Goal: Task Accomplishment & Management: Use online tool/utility

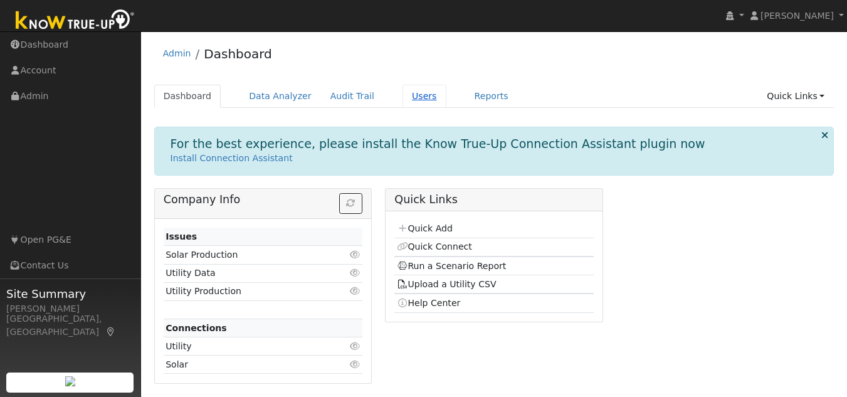
click at [403, 100] on link "Users" at bounding box center [425, 96] width 44 height 23
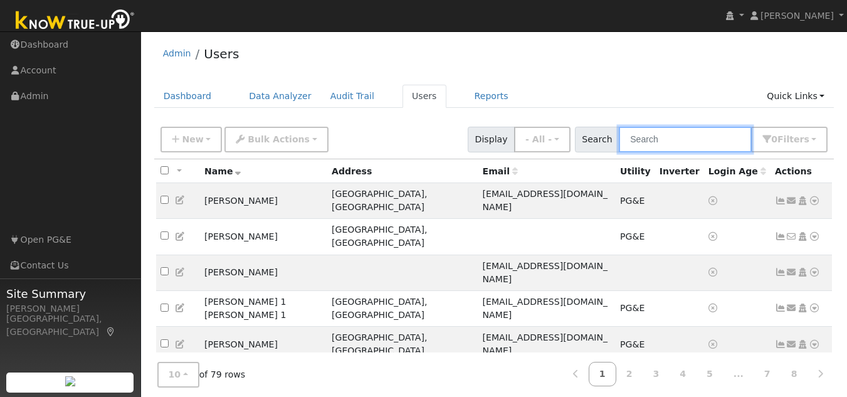
click at [659, 137] on input "text" at bounding box center [685, 140] width 133 height 26
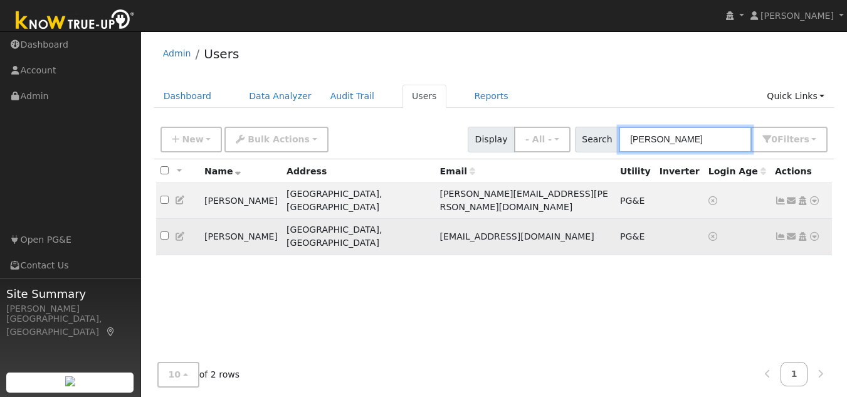
type input "George"
click at [815, 232] on icon at bounding box center [814, 236] width 11 height 9
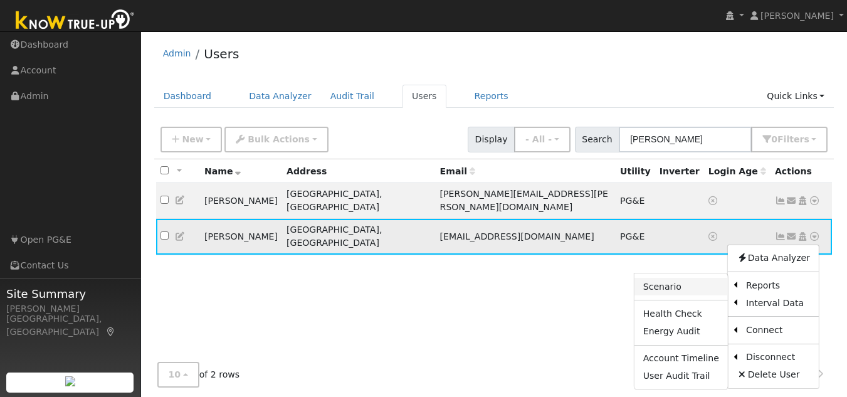
click at [687, 278] on link "Scenario" at bounding box center [681, 287] width 93 height 18
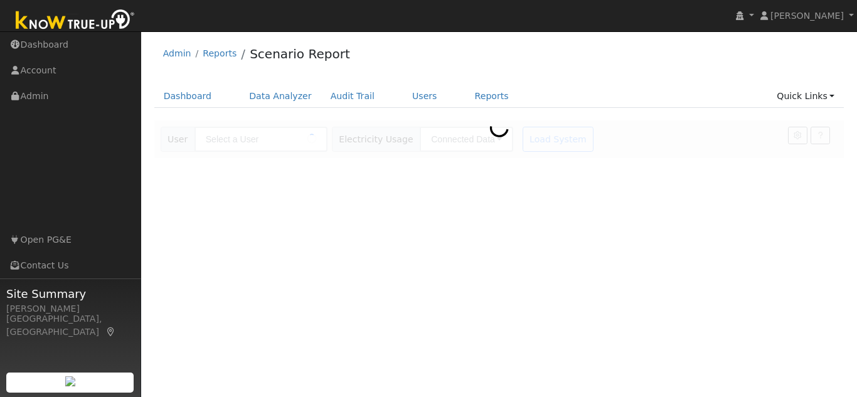
type input "George Matthew"
type input "Pacific Gas & Electric"
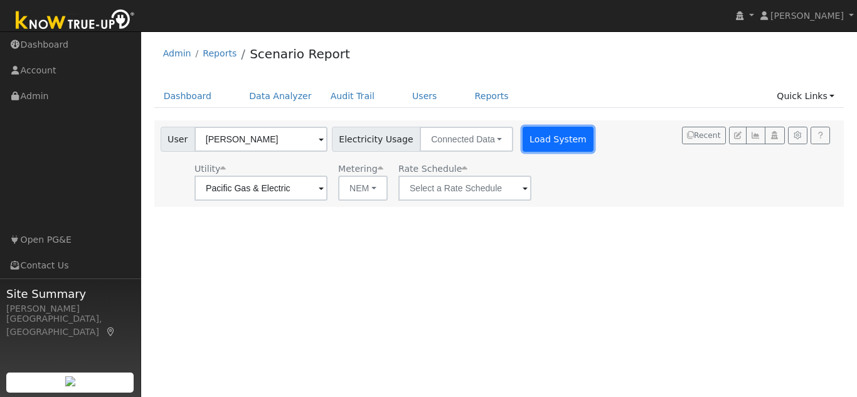
click at [523, 138] on button "Load System" at bounding box center [558, 139] width 72 height 25
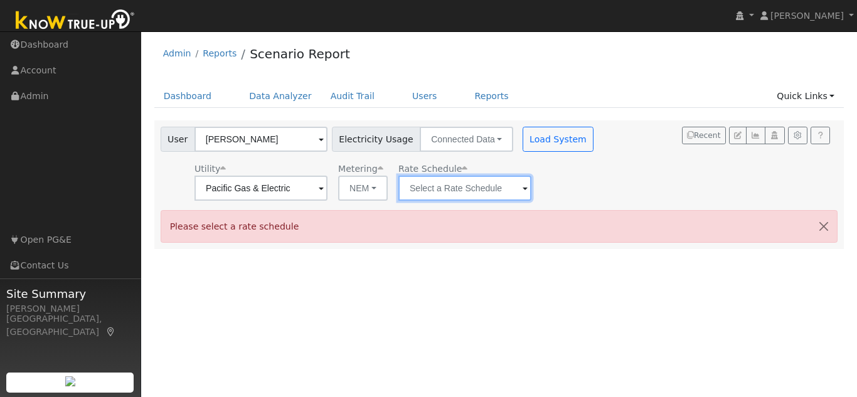
click at [327, 191] on input "text" at bounding box center [260, 188] width 133 height 25
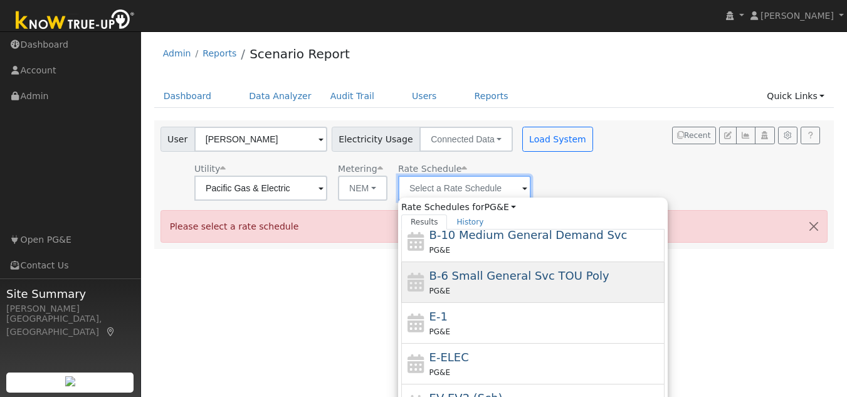
scroll to position [137, 0]
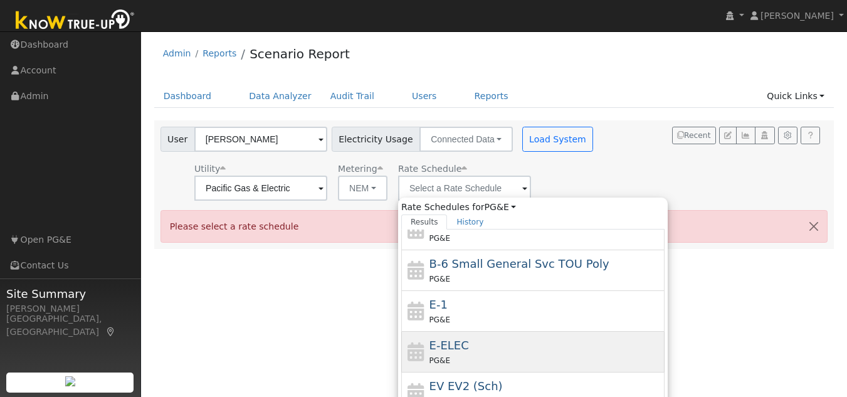
click at [475, 346] on div "E-ELEC PG&E" at bounding box center [546, 352] width 233 height 30
type input "E-ELEC"
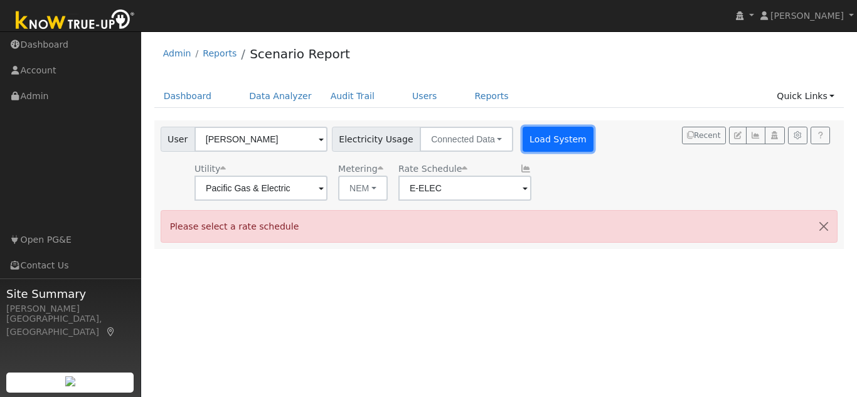
click at [544, 138] on button "Load System" at bounding box center [558, 139] width 72 height 25
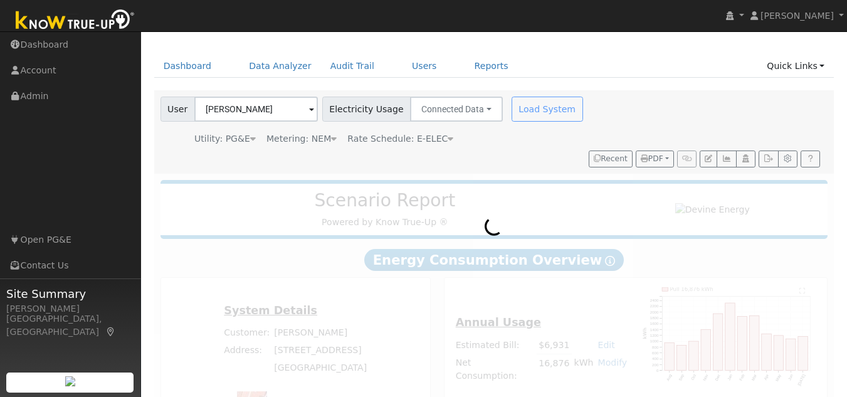
scroll to position [60, 0]
